Goal: Task Accomplishment & Management: Complete application form

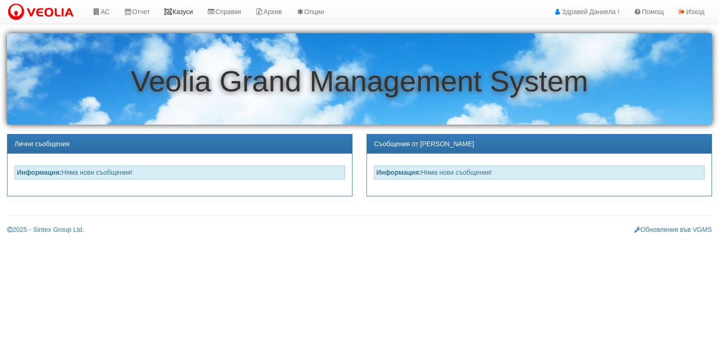
click at [185, 12] on link "Казуси" at bounding box center [178, 11] width 43 height 23
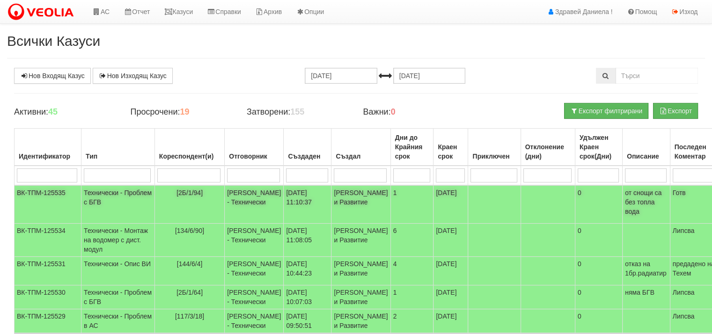
click at [332, 201] on td "Женя Димитрова - Клиенти и Развитие" at bounding box center [361, 204] width 59 height 38
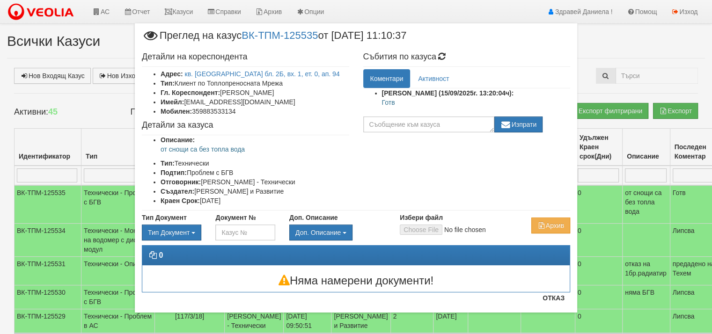
scroll to position [2, 0]
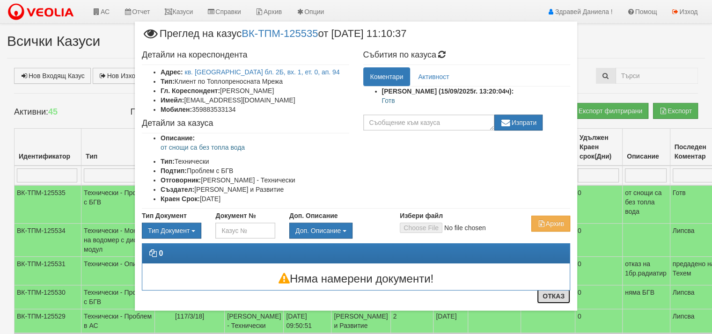
click at [550, 296] on button "Отказ" at bounding box center [553, 296] width 33 height 15
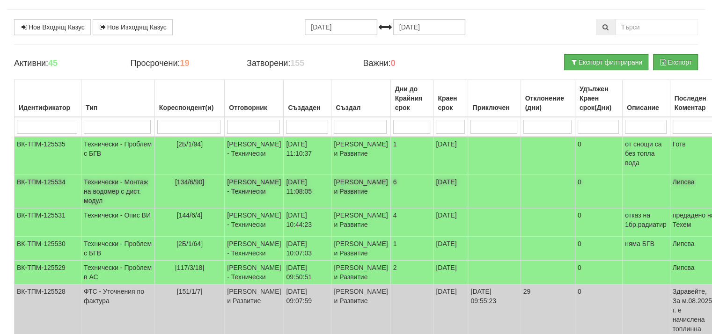
scroll to position [47, 0]
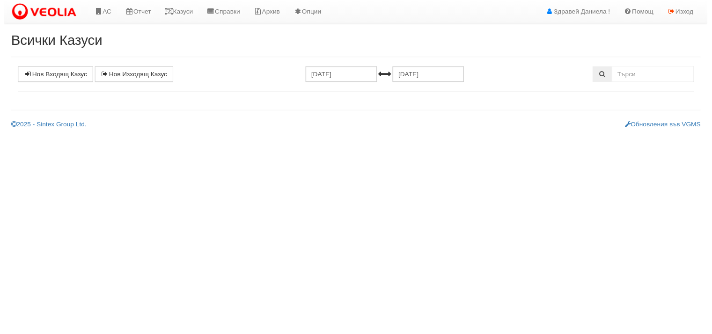
scroll to position [47, 0]
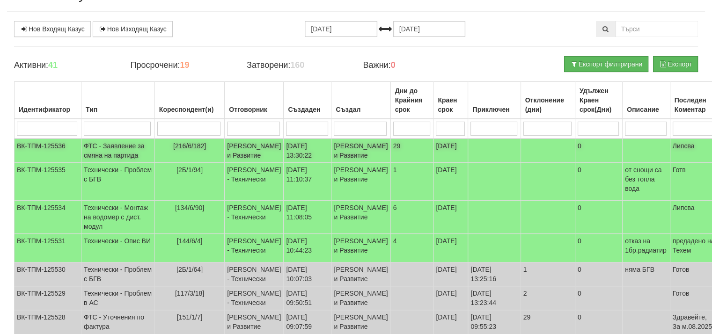
click at [92, 161] on td "ФТС - Заявление за смяна на партида" at bounding box center [118, 151] width 74 height 24
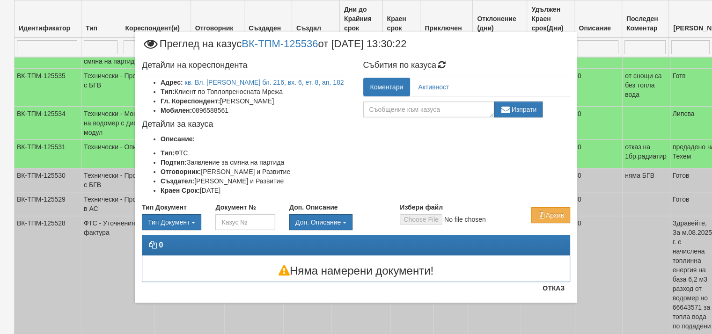
scroll to position [140, 0]
click at [558, 214] on button "Архив" at bounding box center [551, 215] width 39 height 16
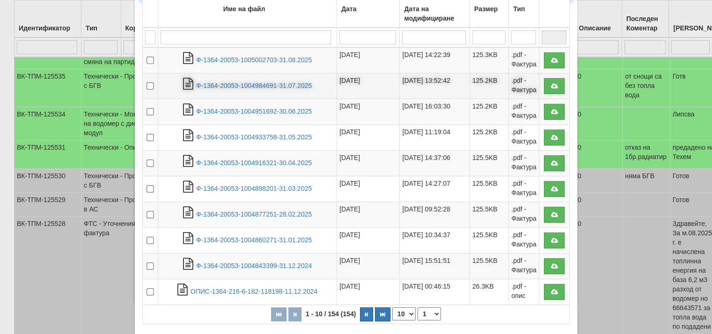
scroll to position [187, 0]
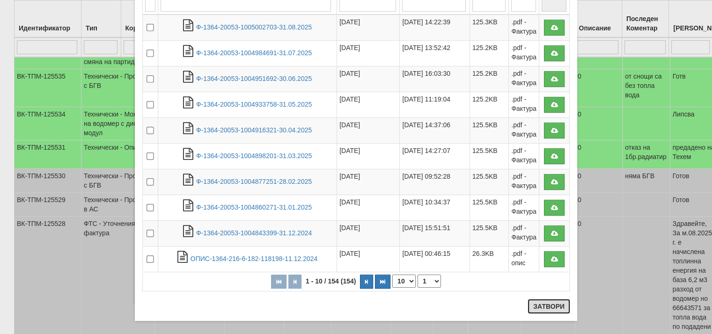
click at [541, 306] on button "Затвори" at bounding box center [549, 306] width 43 height 15
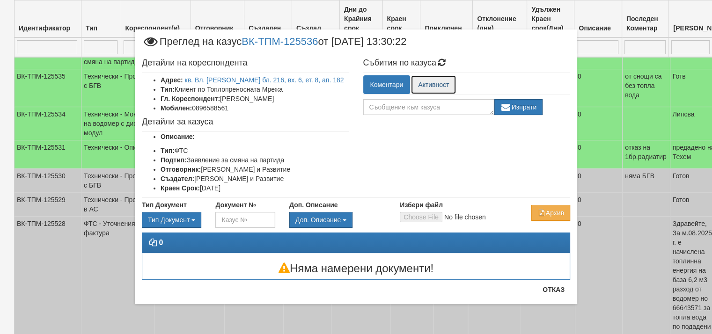
click at [437, 87] on link "Активност" at bounding box center [433, 84] width 45 height 19
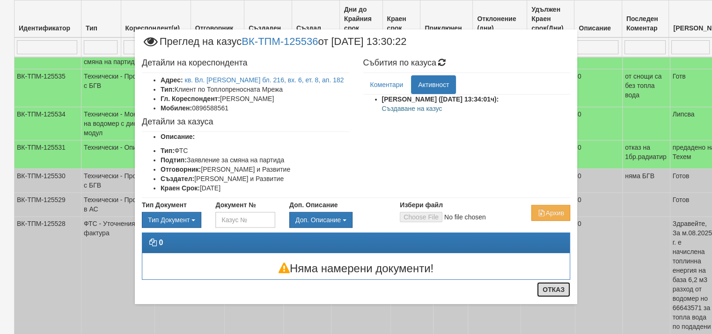
click at [554, 290] on button "Отказ" at bounding box center [553, 289] width 33 height 15
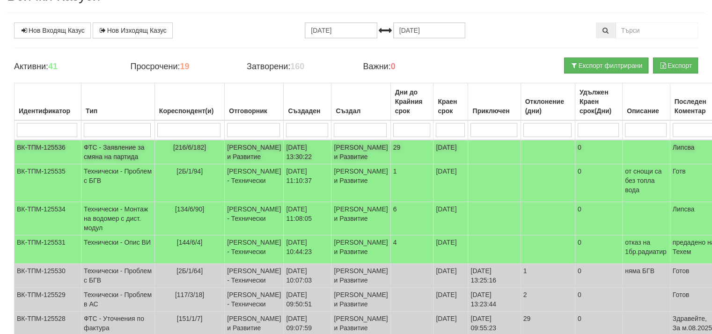
scroll to position [47, 0]
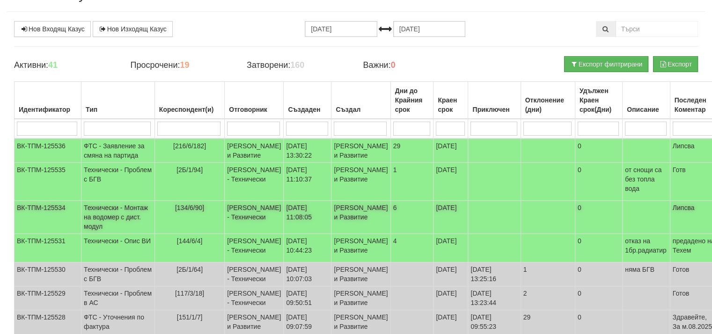
click at [99, 234] on td "Технически - Монтаж на водомер с дист. модул" at bounding box center [118, 217] width 74 height 33
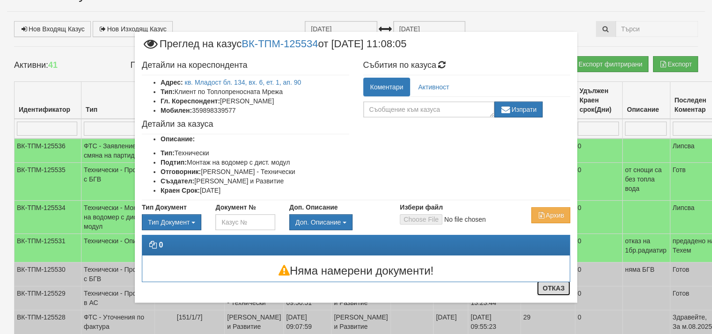
click at [555, 290] on button "Отказ" at bounding box center [553, 288] width 33 height 15
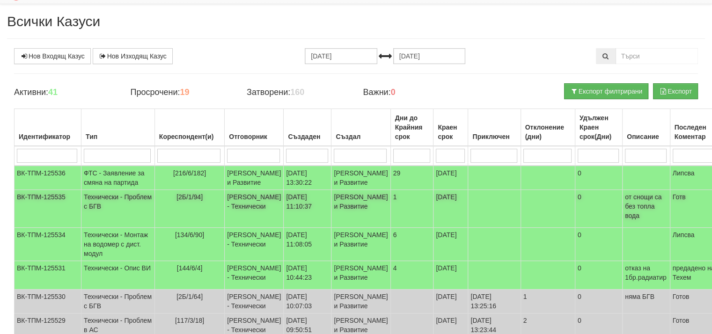
scroll to position [0, 0]
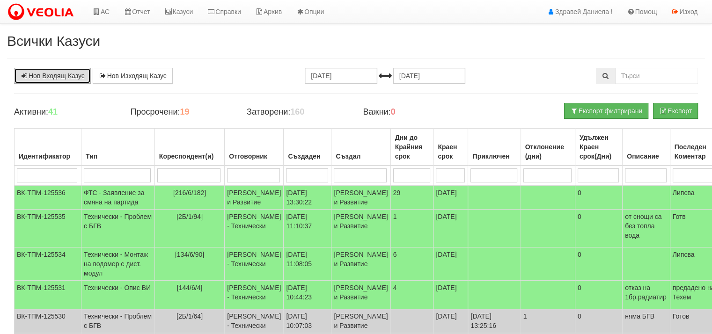
click at [74, 74] on link "Нов Входящ Казус" at bounding box center [52, 76] width 77 height 16
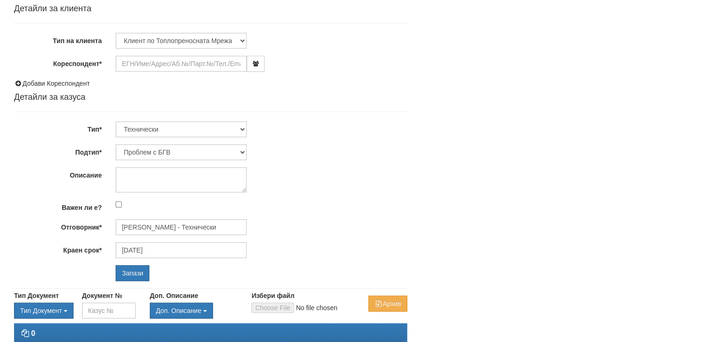
scroll to position [94, 0]
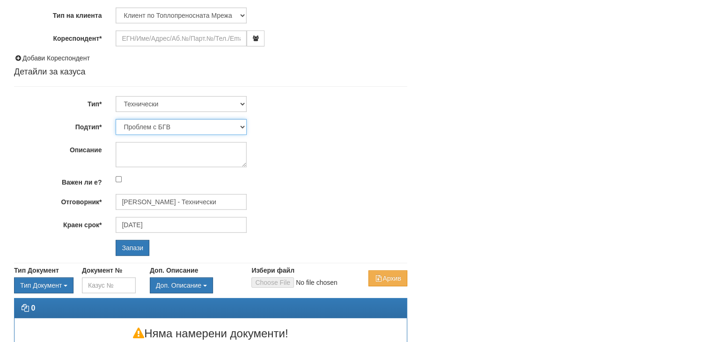
click at [208, 122] on select "Проблем с БГВ Теч ВОИ Теч БГВ Теч в АС Теч от водомер Проблем в АС Интервенция …" at bounding box center [181, 127] width 131 height 16
click at [337, 133] on div "Проблем с БГВ Теч ВОИ Теч БГВ Теч в АС Теч от водомер Проблем в АС Интервенция …" at bounding box center [261, 127] width 305 height 16
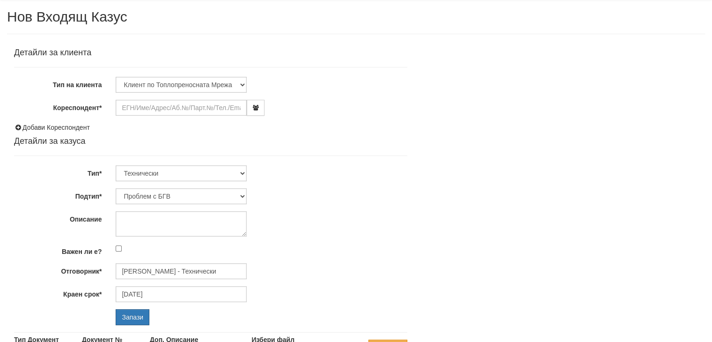
scroll to position [0, 0]
